Goal: Task Accomplishment & Management: Use online tool/utility

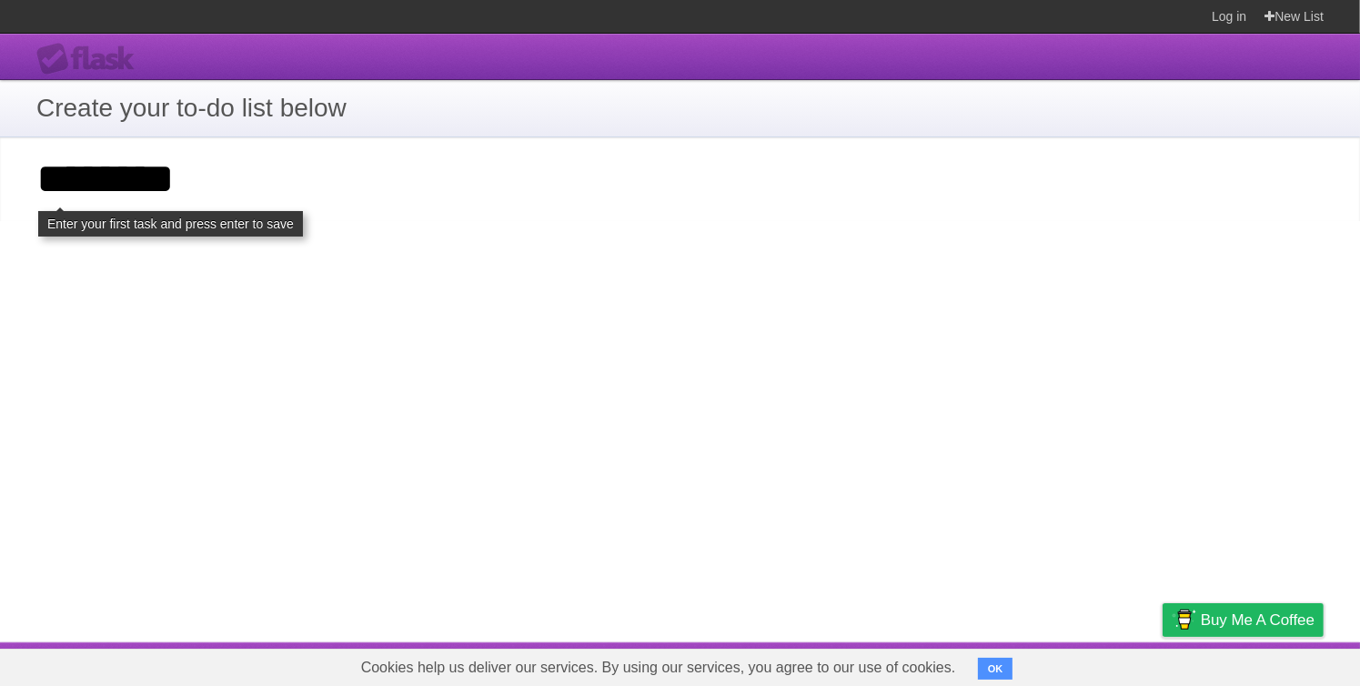
type input "********"
click input "**********" at bounding box center [0, 0] width 0 height 0
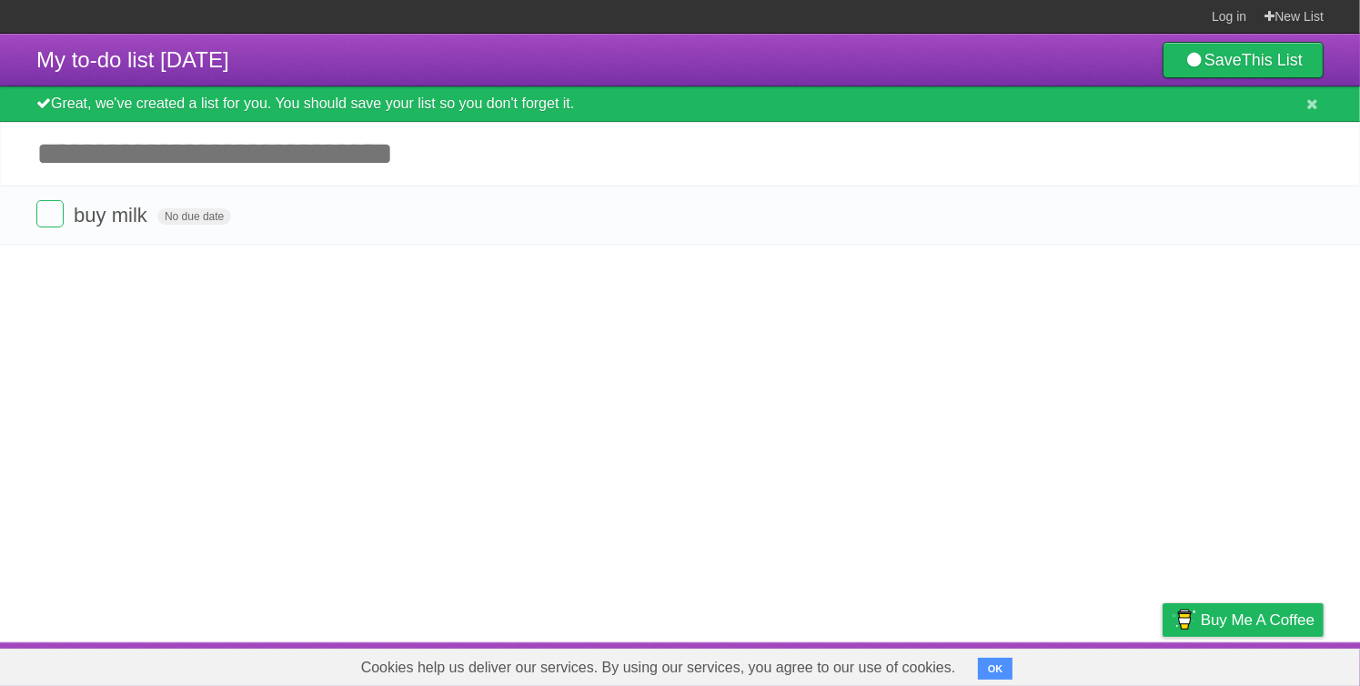
click at [326, 180] on input "Add another task" at bounding box center [680, 154] width 1360 height 64
click at [1307, 102] on icon at bounding box center [1312, 103] width 12 height 15
